Goal: Transaction & Acquisition: Download file/media

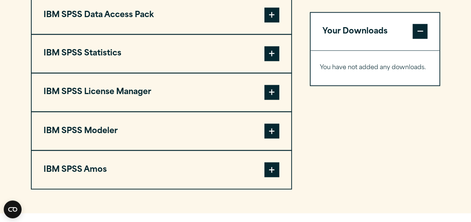
scroll to position [600, 0]
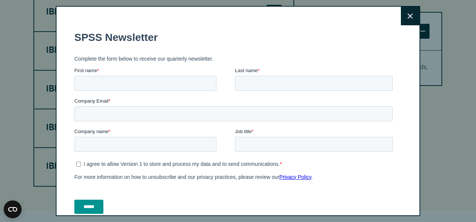
click at [267, 28] on fieldset "SPSS Newsletter" at bounding box center [234, 38] width 321 height 26
click at [408, 17] on icon at bounding box center [410, 16] width 5 height 6
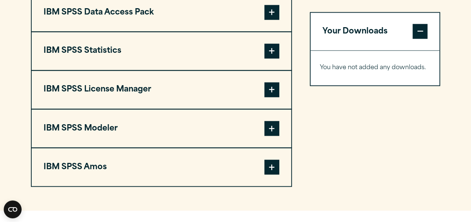
click at [216, 65] on button "IBM SPSS Statistics" at bounding box center [161, 51] width 259 height 38
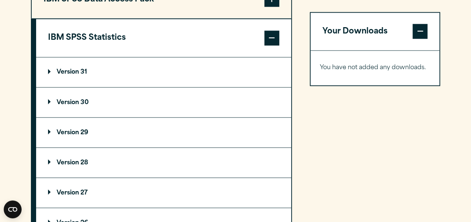
scroll to position [614, 0]
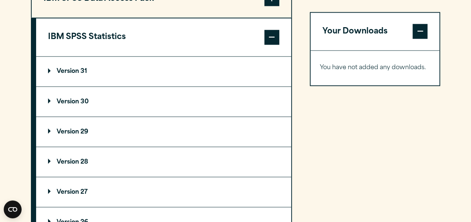
click at [86, 105] on p "Version 30" at bounding box center [68, 102] width 41 height 6
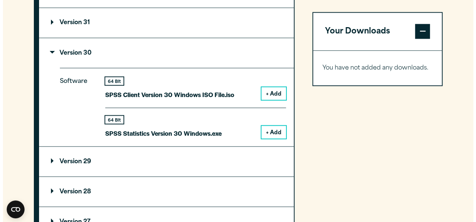
scroll to position [659, 0]
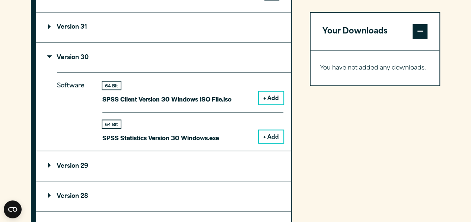
click at [267, 143] on button "+ Add" at bounding box center [271, 136] width 25 height 13
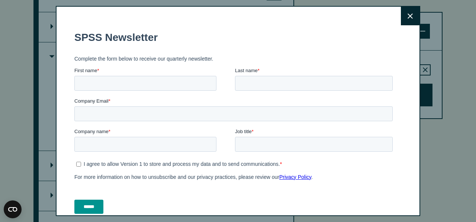
click at [402, 21] on button "Close" at bounding box center [410, 16] width 19 height 19
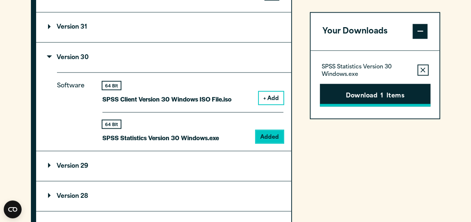
click at [350, 93] on button "Download 1 Items" at bounding box center [375, 95] width 110 height 23
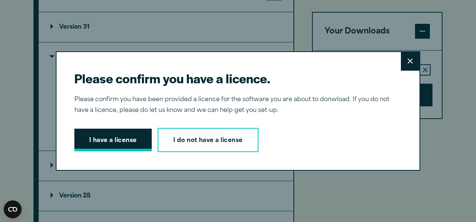
click at [138, 137] on button "I have a license" at bounding box center [112, 140] width 77 height 23
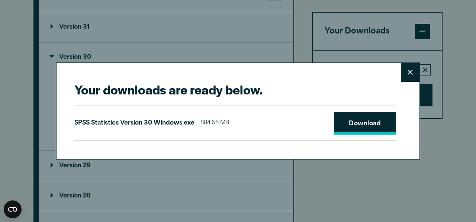
click at [375, 129] on link "Download" at bounding box center [365, 123] width 62 height 23
